Goal: Task Accomplishment & Management: Use online tool/utility

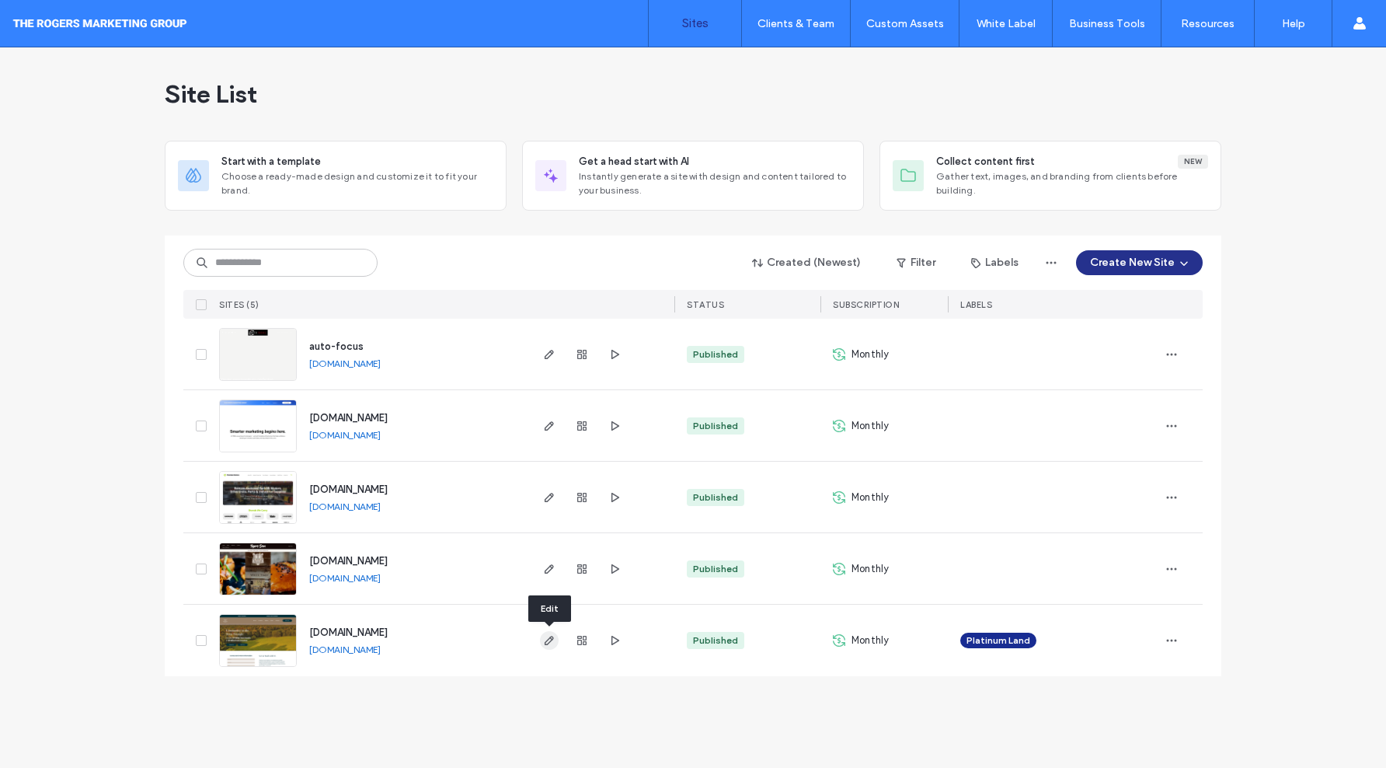
click at [547, 643] on icon "button" at bounding box center [549, 640] width 12 height 12
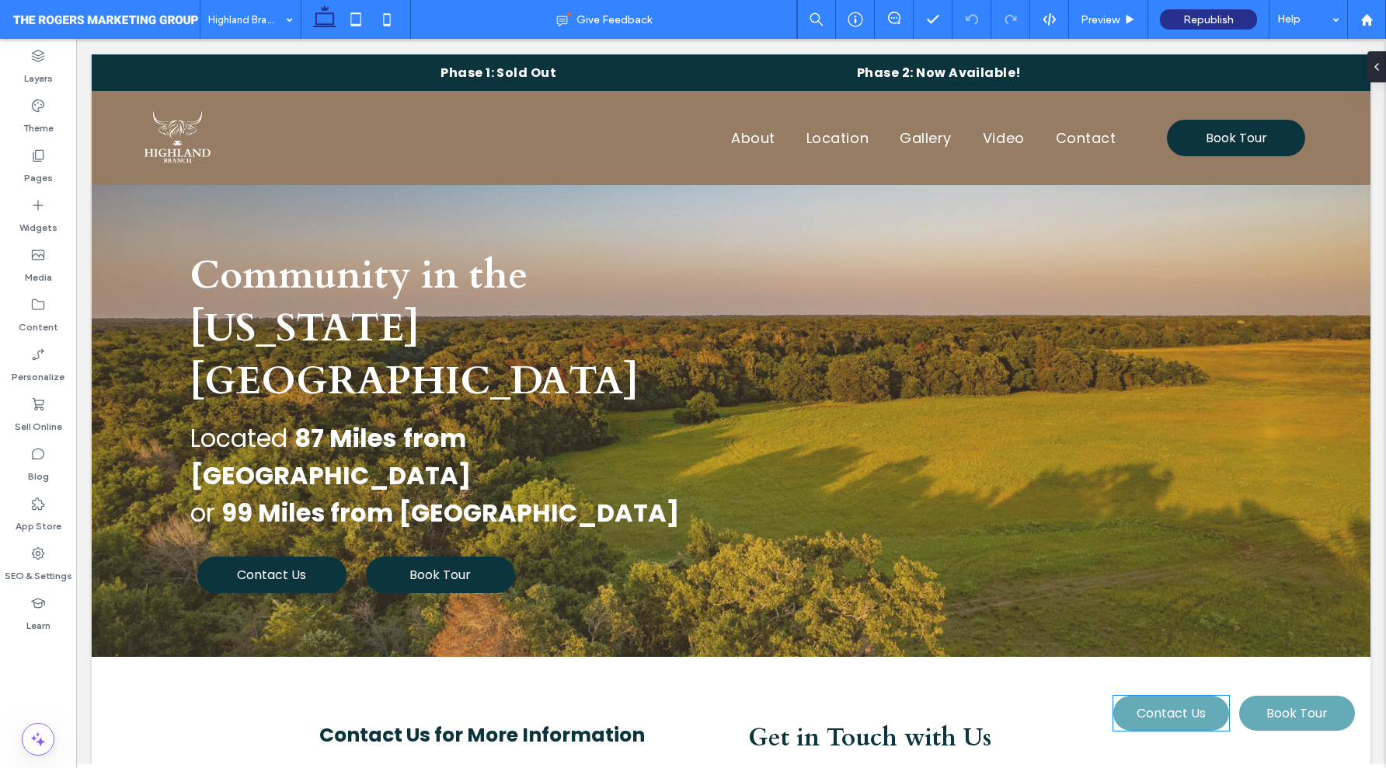
click at [1212, 707] on link "Contact Us" at bounding box center [1171, 712] width 116 height 35
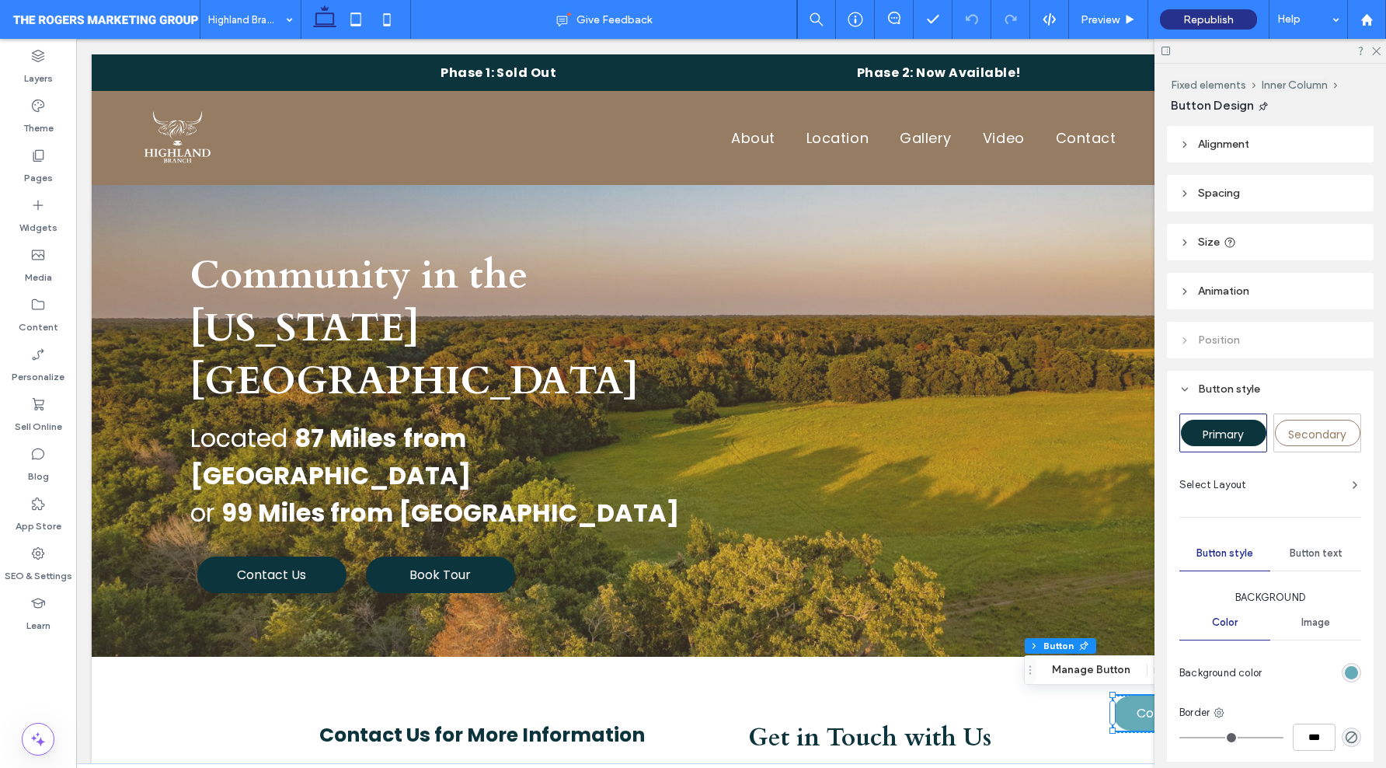
click at [1167, 51] on icon at bounding box center [1166, 51] width 12 height 12
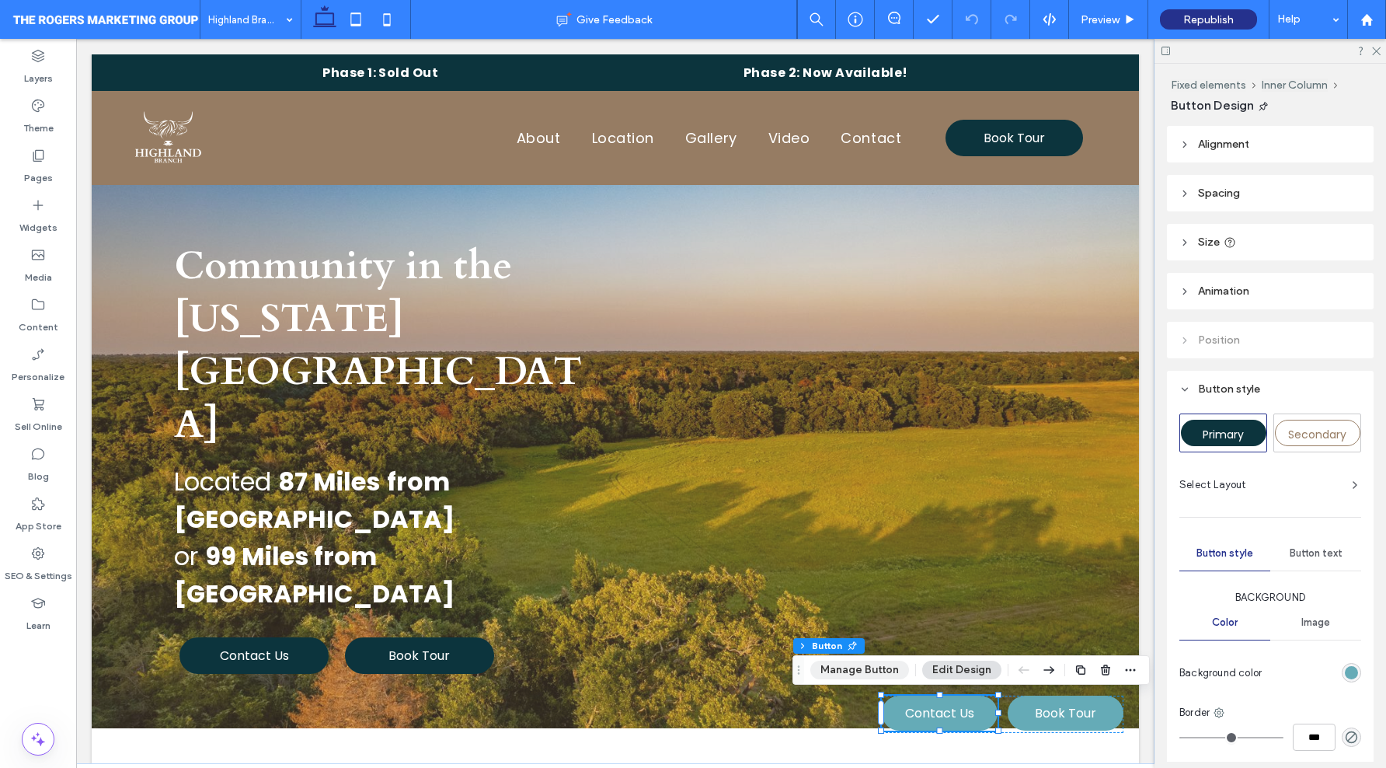
click at [883, 664] on button "Manage Button" at bounding box center [859, 669] width 99 height 19
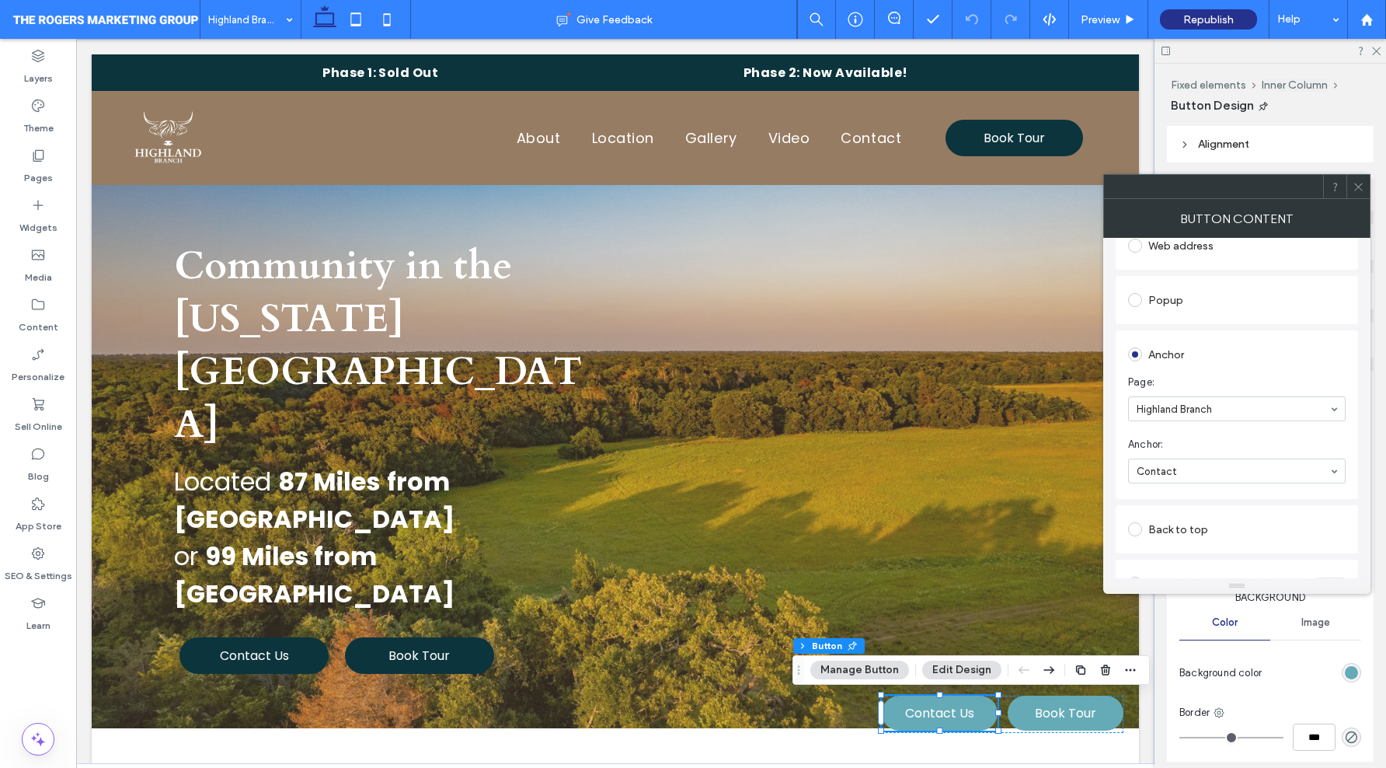
scroll to position [236, 0]
click at [1084, 705] on span "Book Tour" at bounding box center [1065, 712] width 61 height 19
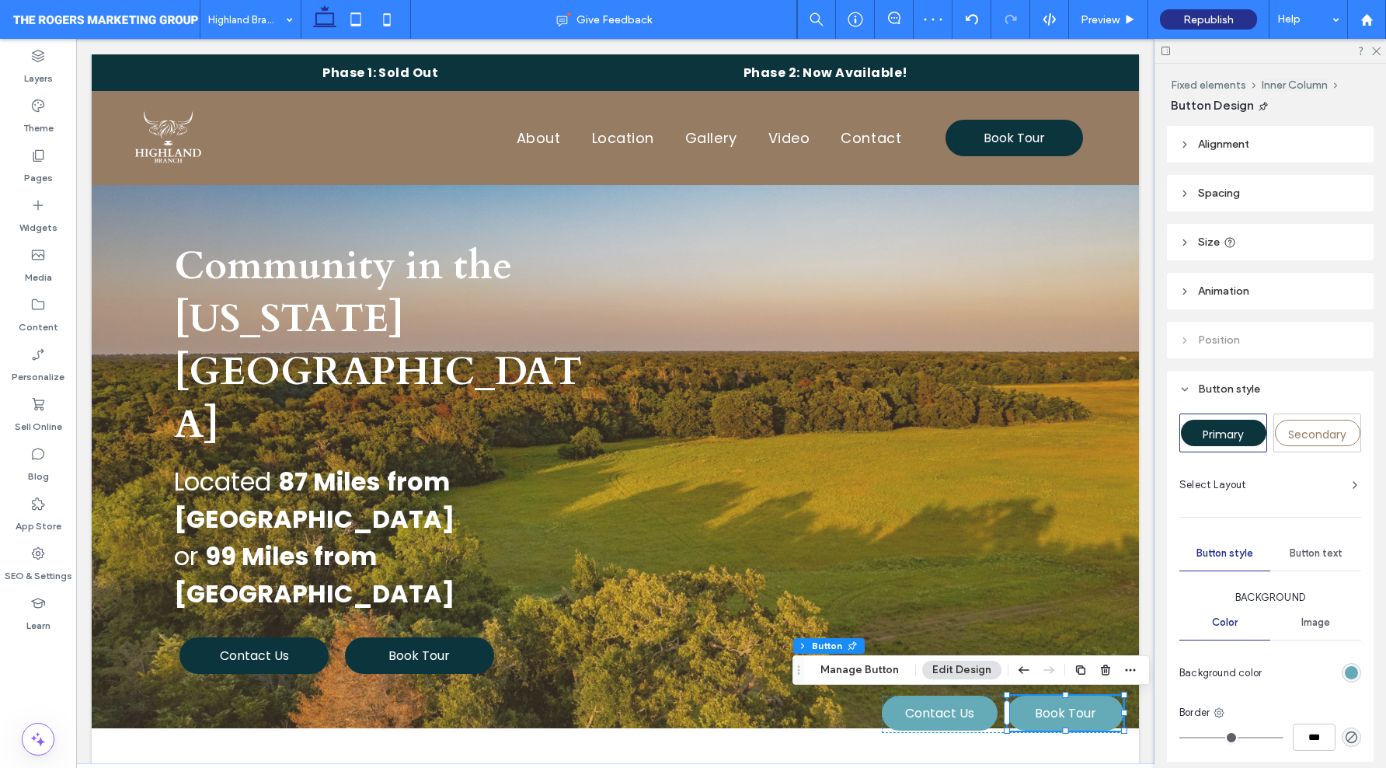
click at [1039, 717] on span "Book Tour" at bounding box center [1065, 712] width 61 height 19
click at [876, 670] on button "Manage Button" at bounding box center [859, 669] width 99 height 19
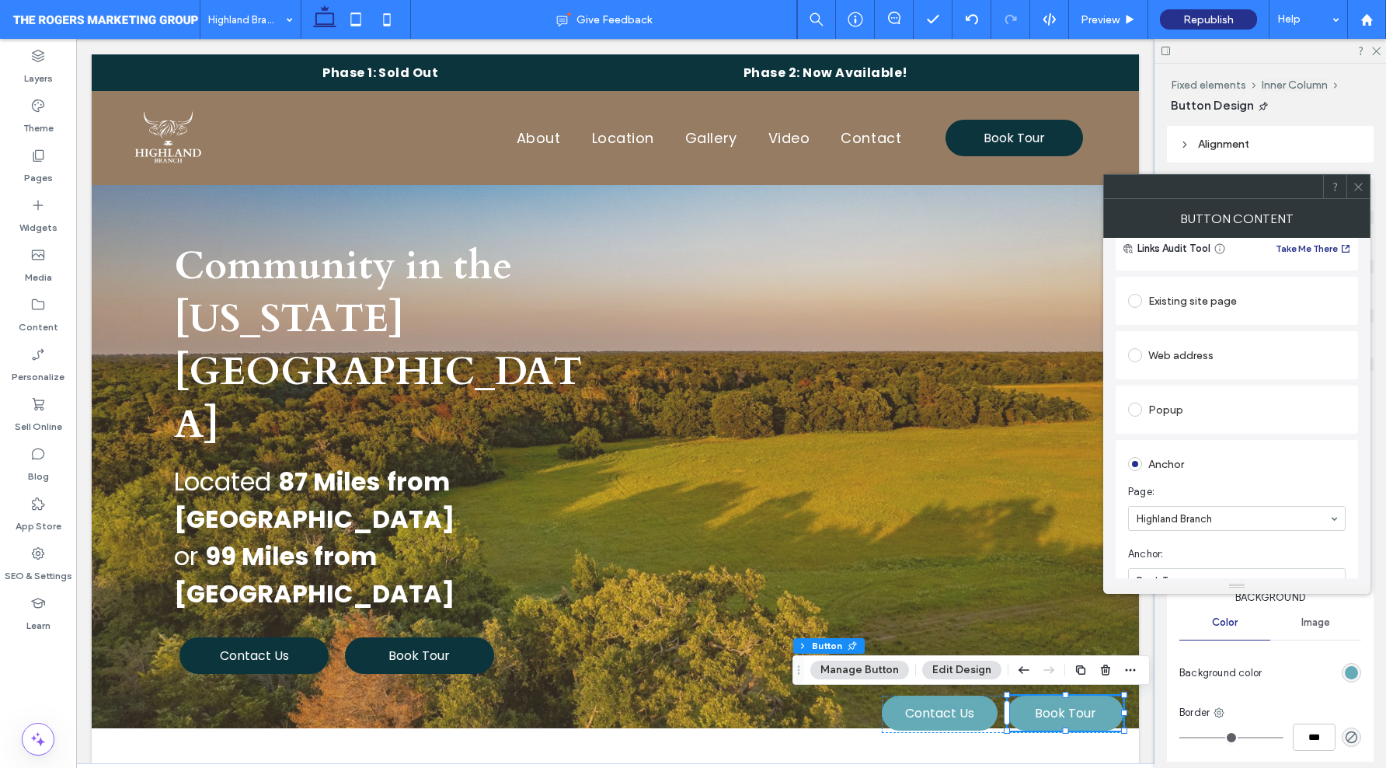
scroll to position [172, 0]
click at [1228, 458] on section "Page: Highland Branch" at bounding box center [1237, 460] width 218 height 62
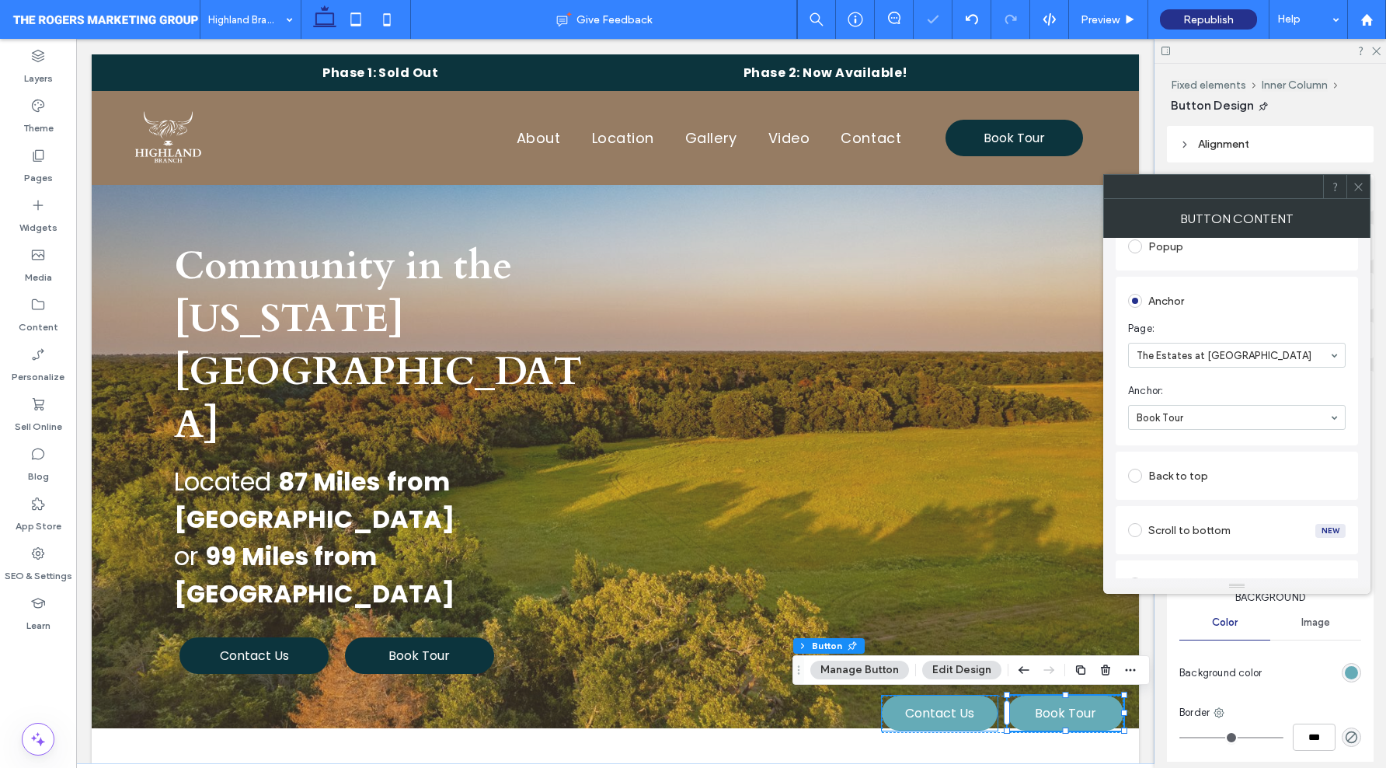
click at [963, 709] on span "Contact Us" at bounding box center [939, 712] width 69 height 19
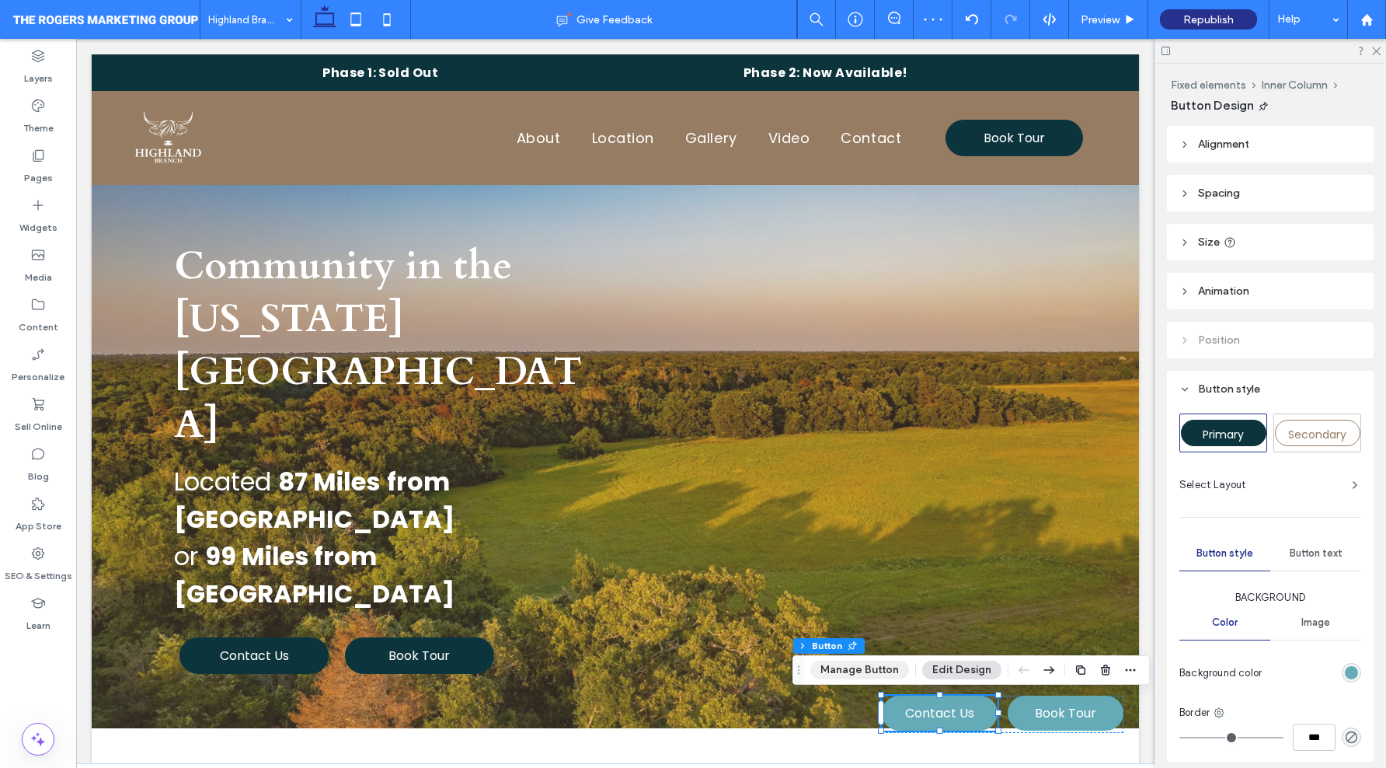
click at [874, 676] on button "Manage Button" at bounding box center [859, 669] width 99 height 19
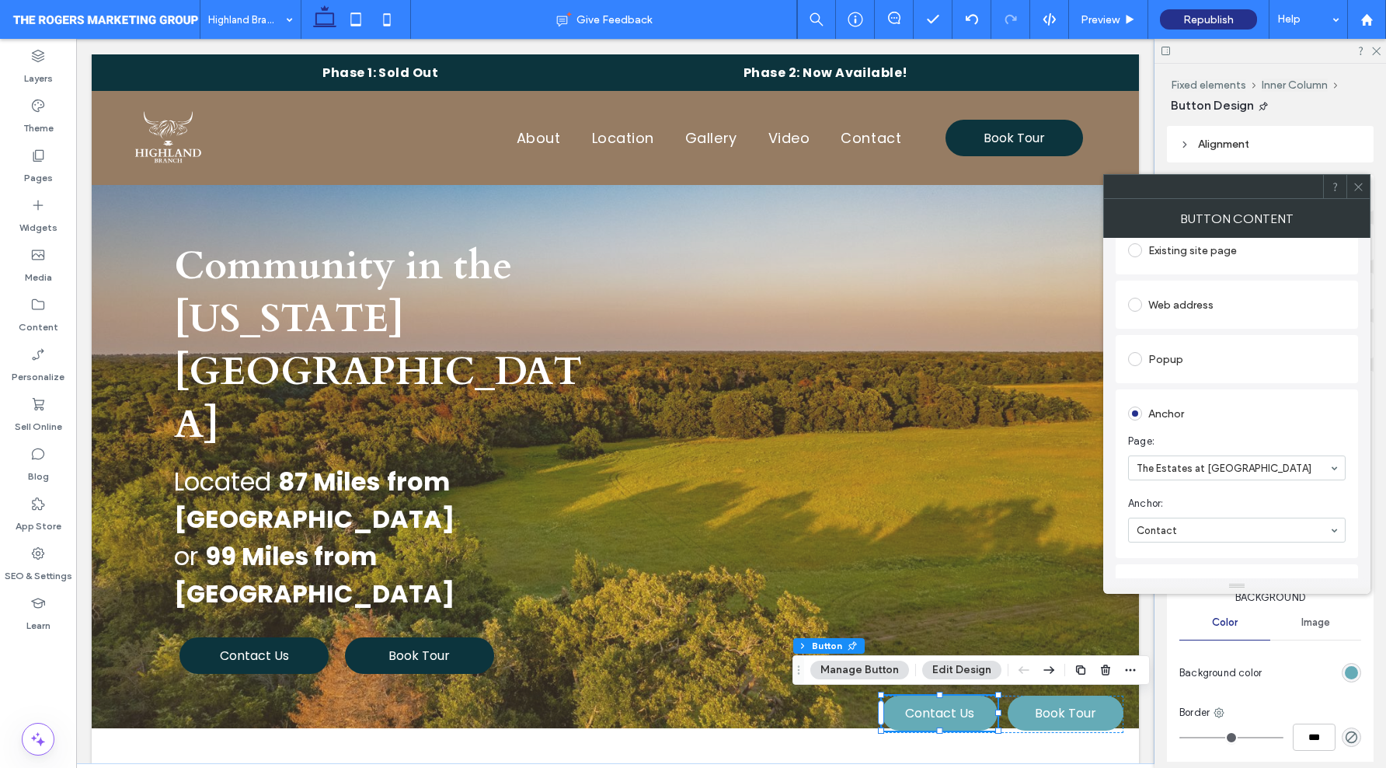
scroll to position [231, 0]
click at [1359, 185] on use at bounding box center [1358, 187] width 8 height 8
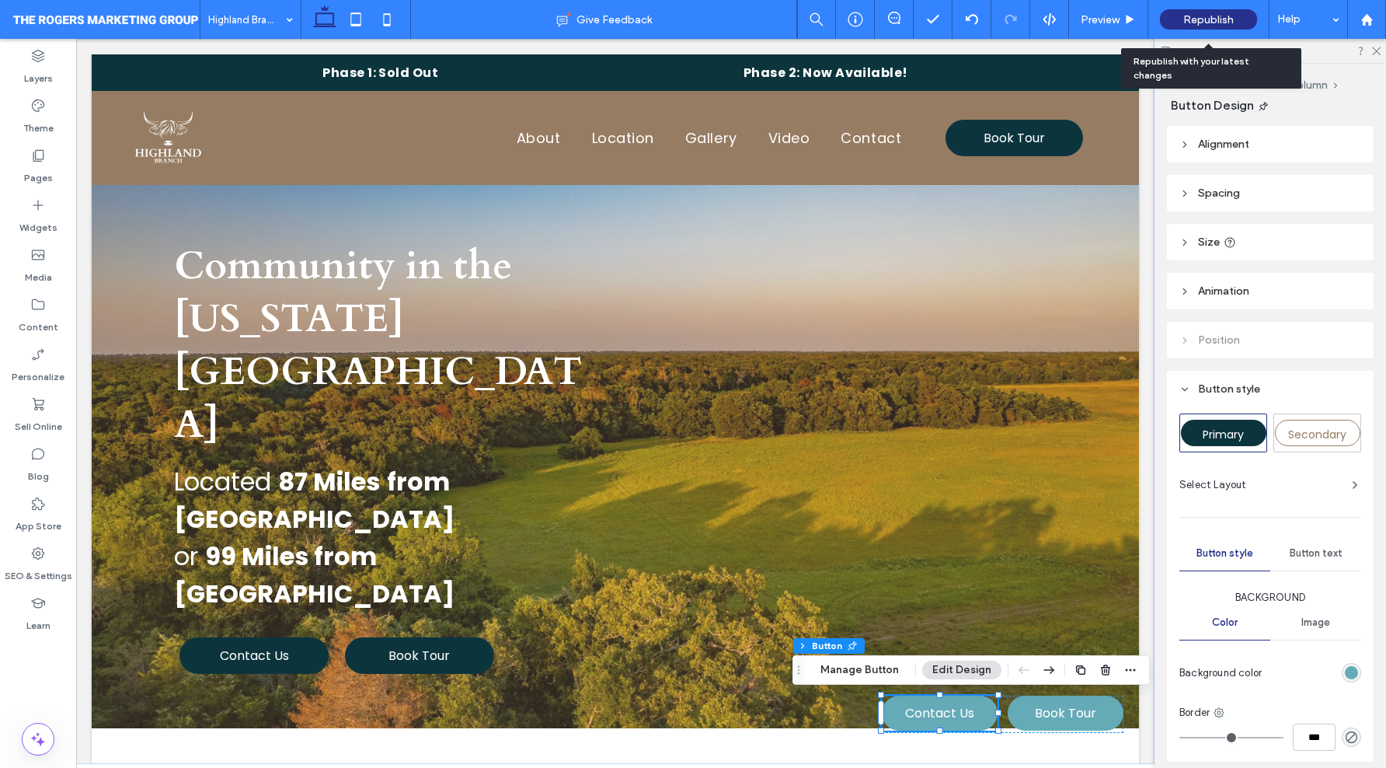
click at [1217, 19] on span "Republish" at bounding box center [1208, 19] width 51 height 13
